Goal: Task Accomplishment & Management: Complete application form

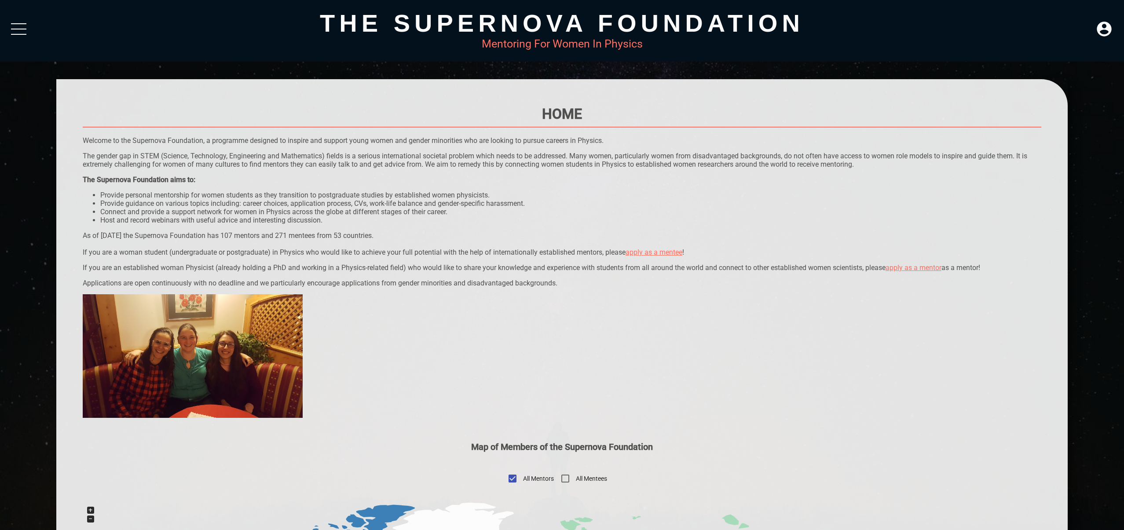
click at [22, 24] on div at bounding box center [18, 23] width 15 height 1
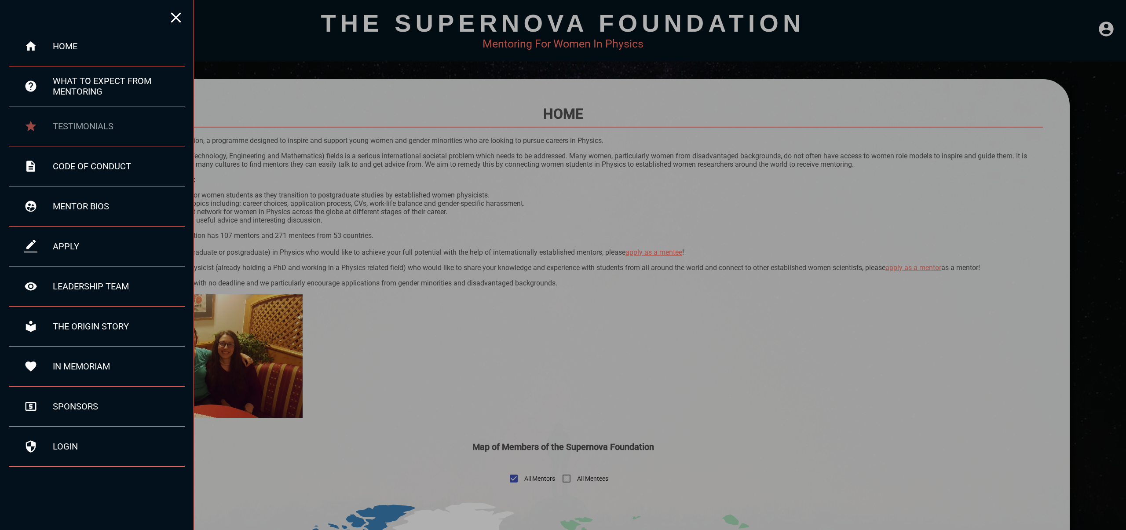
click at [93, 115] on div "testimonials" at bounding box center [97, 126] width 176 height 40
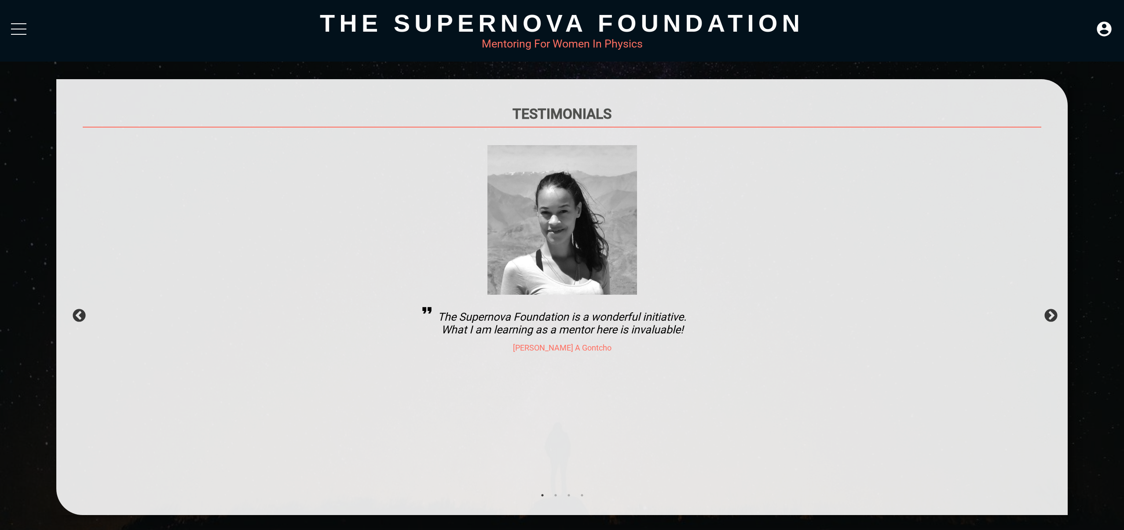
click at [19, 25] on div at bounding box center [18, 31] width 15 height 16
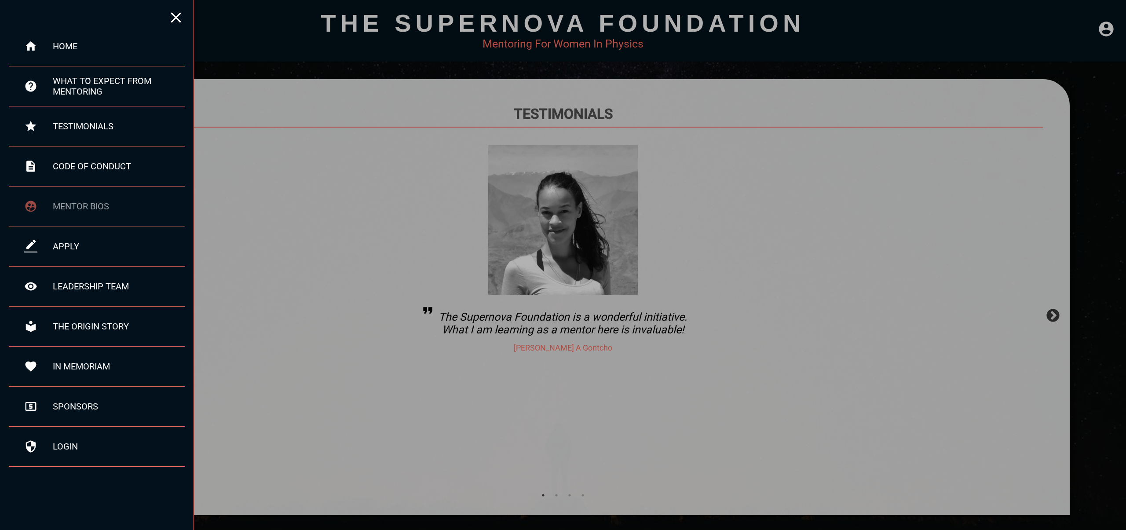
click at [81, 221] on div "mentor bios" at bounding box center [97, 207] width 176 height 40
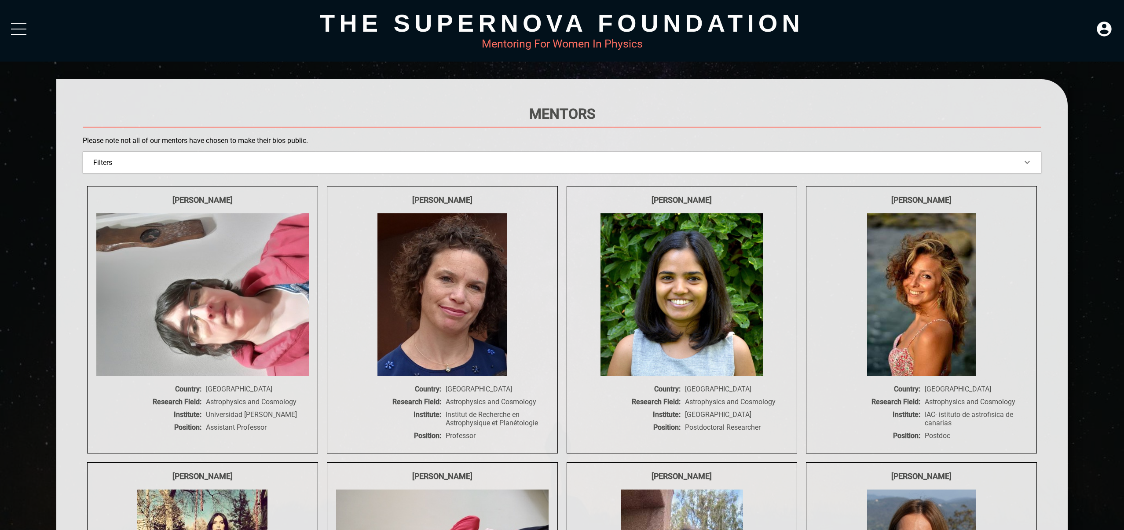
click at [21, 29] on div at bounding box center [18, 29] width 15 height 1
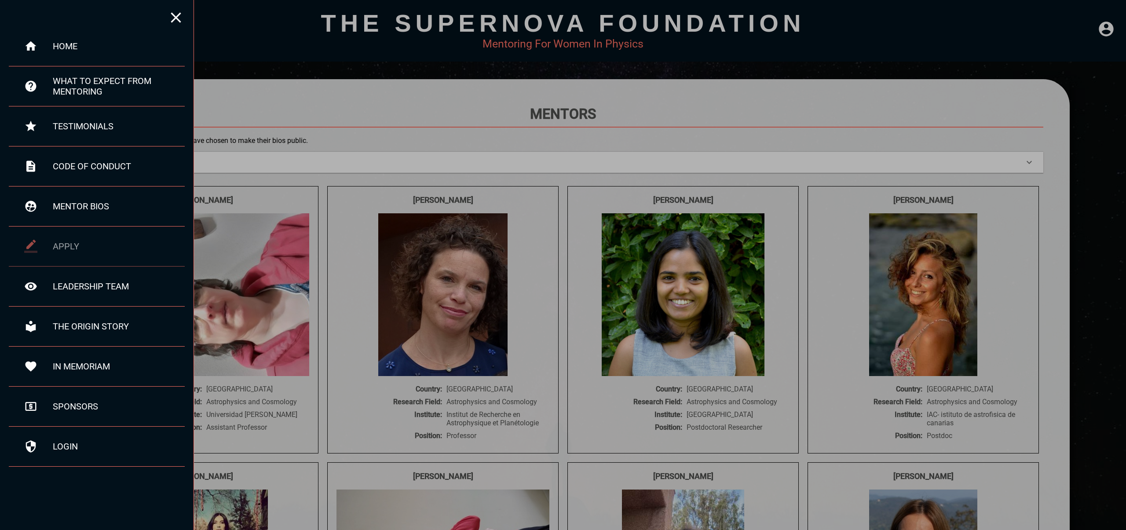
click at [96, 250] on div "apply" at bounding box center [119, 246] width 132 height 11
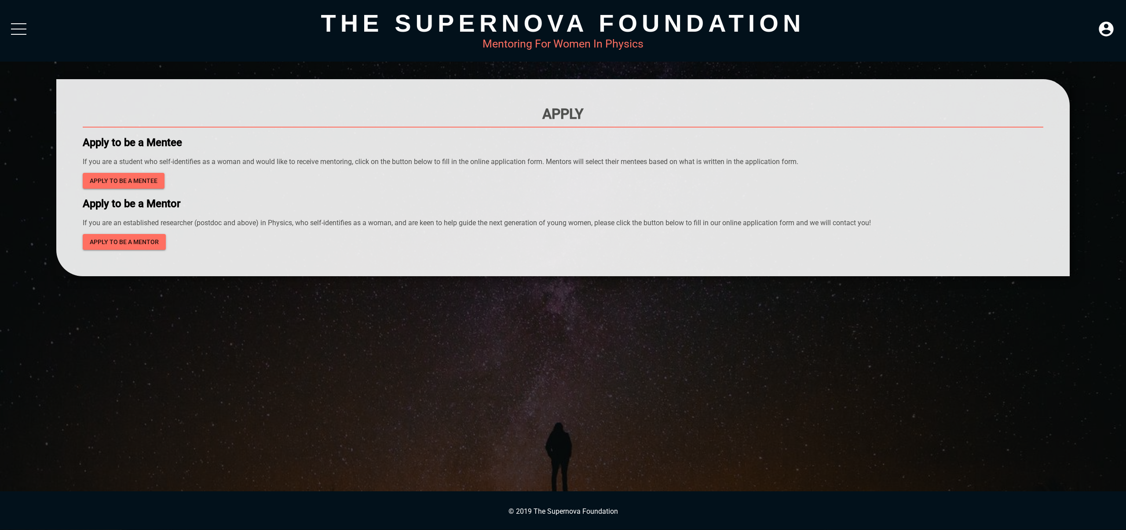
click at [26, 36] on div at bounding box center [18, 31] width 15 height 16
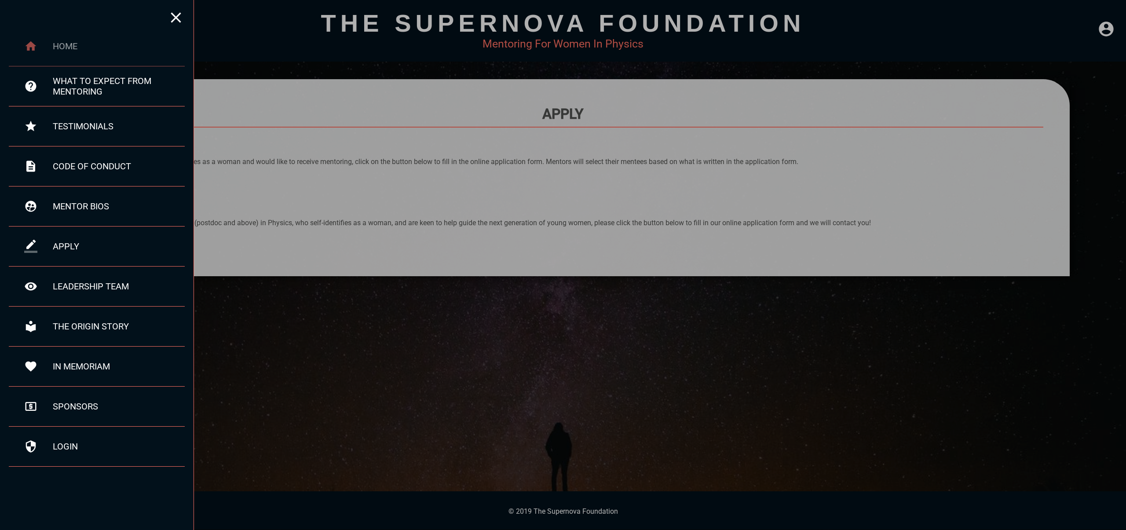
click at [32, 45] on icon at bounding box center [31, 45] width 11 height 9
